Goal: Information Seeking & Learning: Find specific page/section

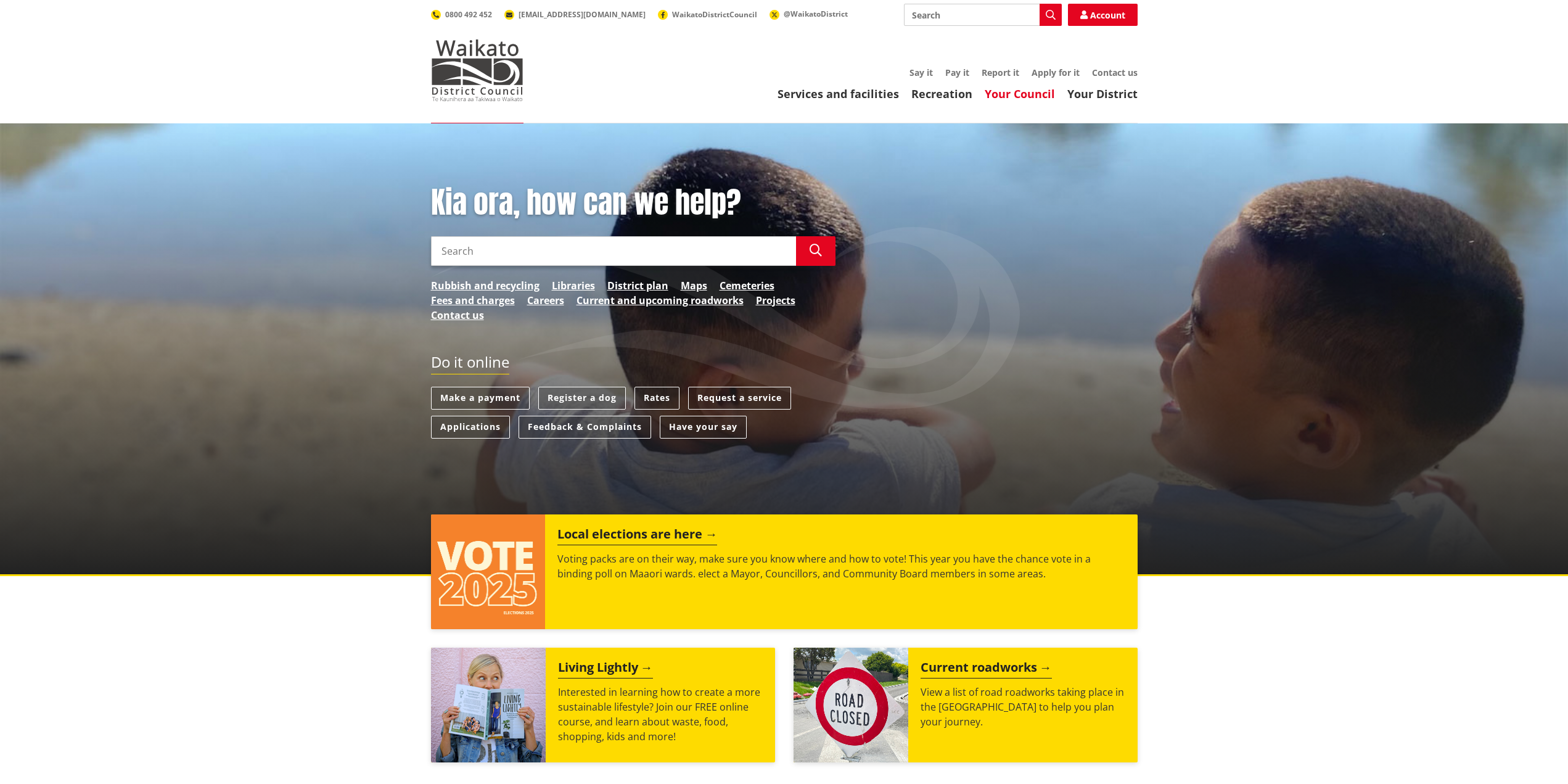
click at [1019, 90] on link "Your Council" at bounding box center [1019, 94] width 70 height 15
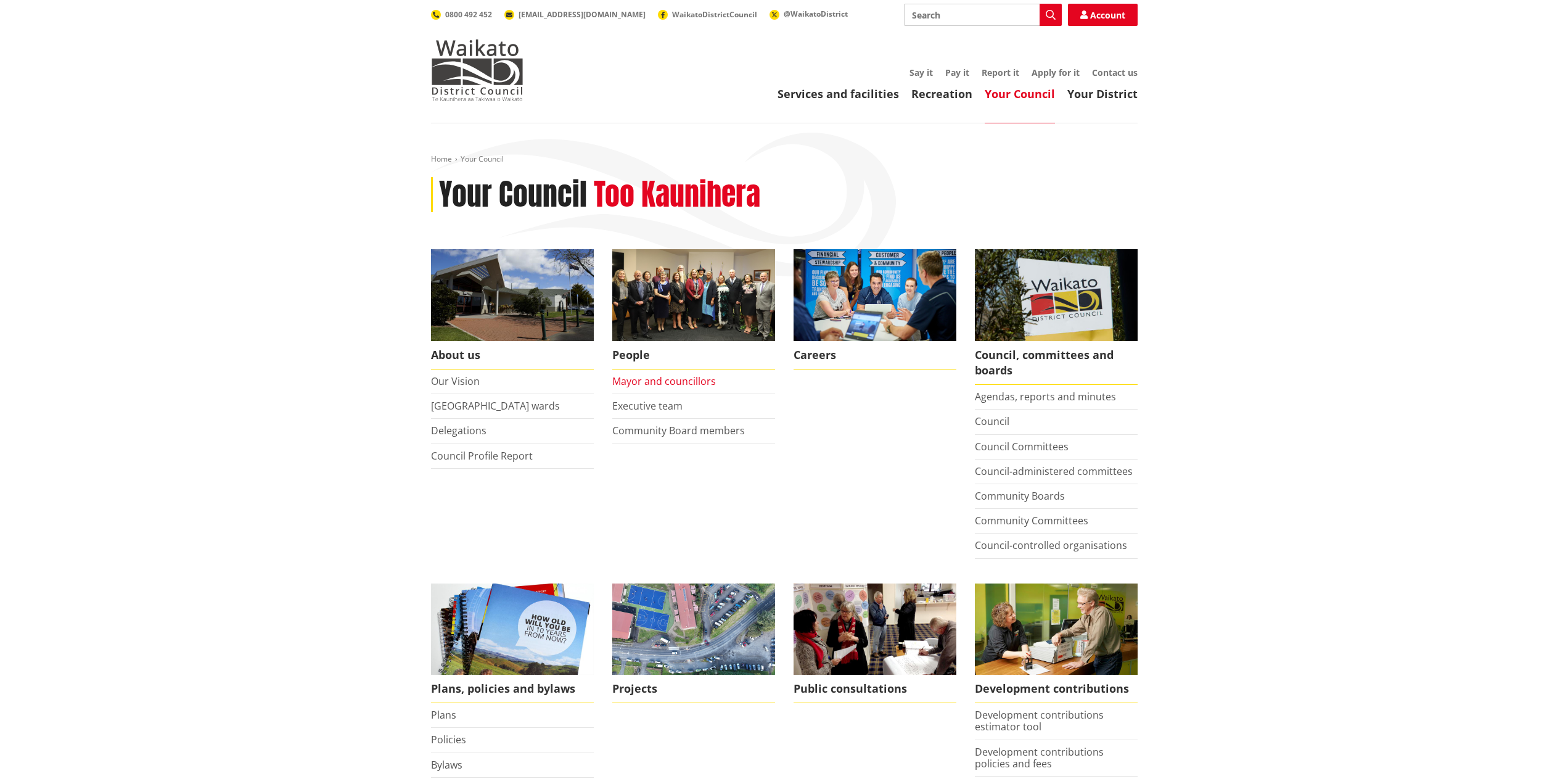
click at [642, 382] on link "Mayor and councillors" at bounding box center [664, 381] width 103 height 14
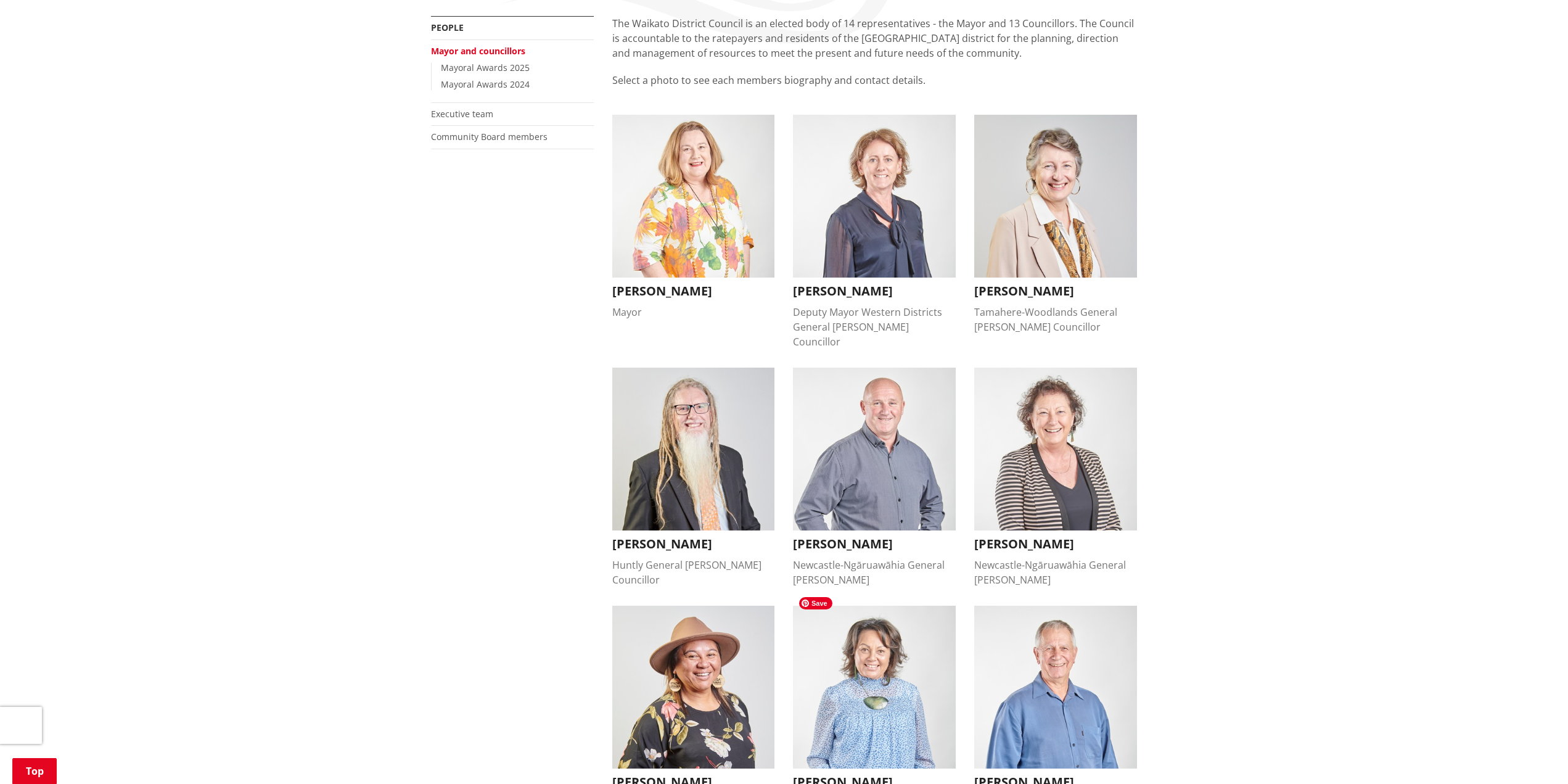
scroll to position [205, 0]
